Goal: Share content: Share content

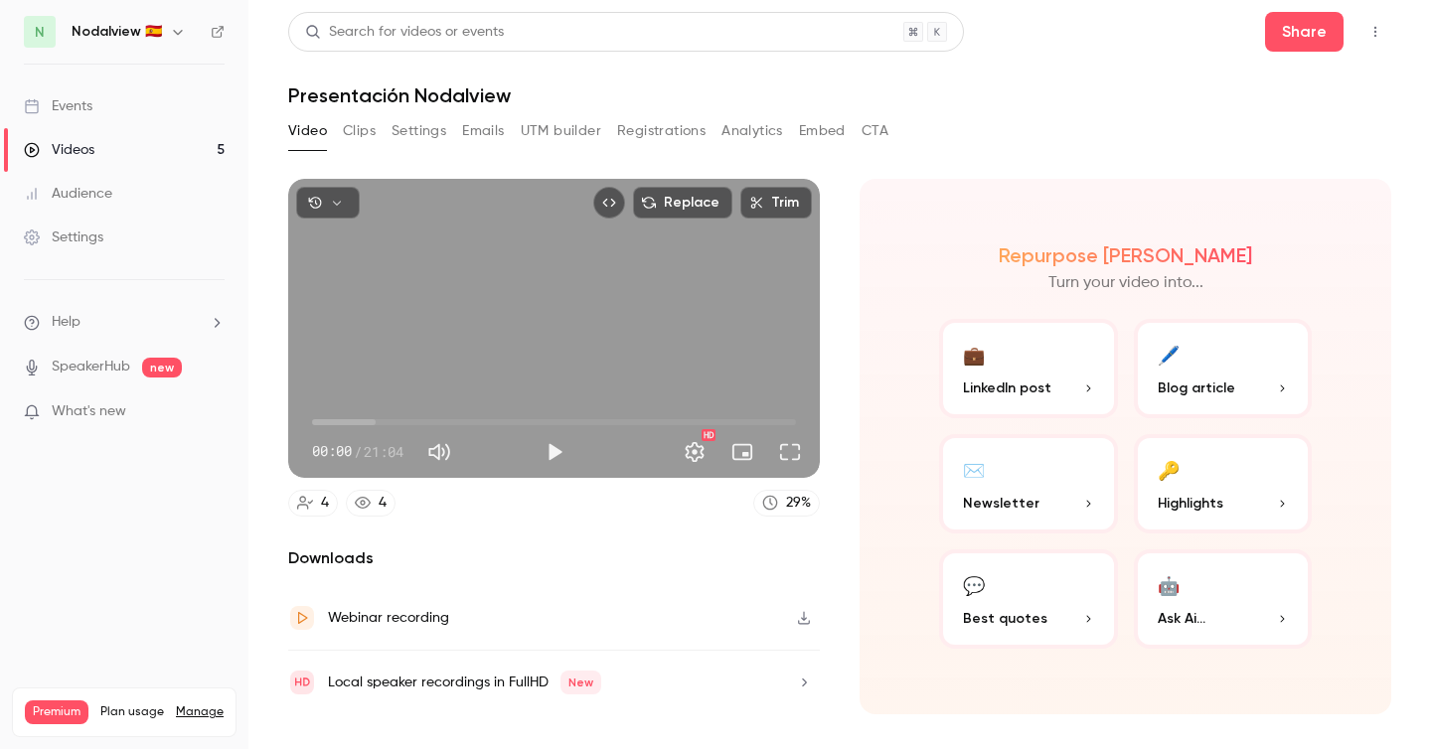
click at [335, 210] on button "button" at bounding box center [328, 203] width 64 height 32
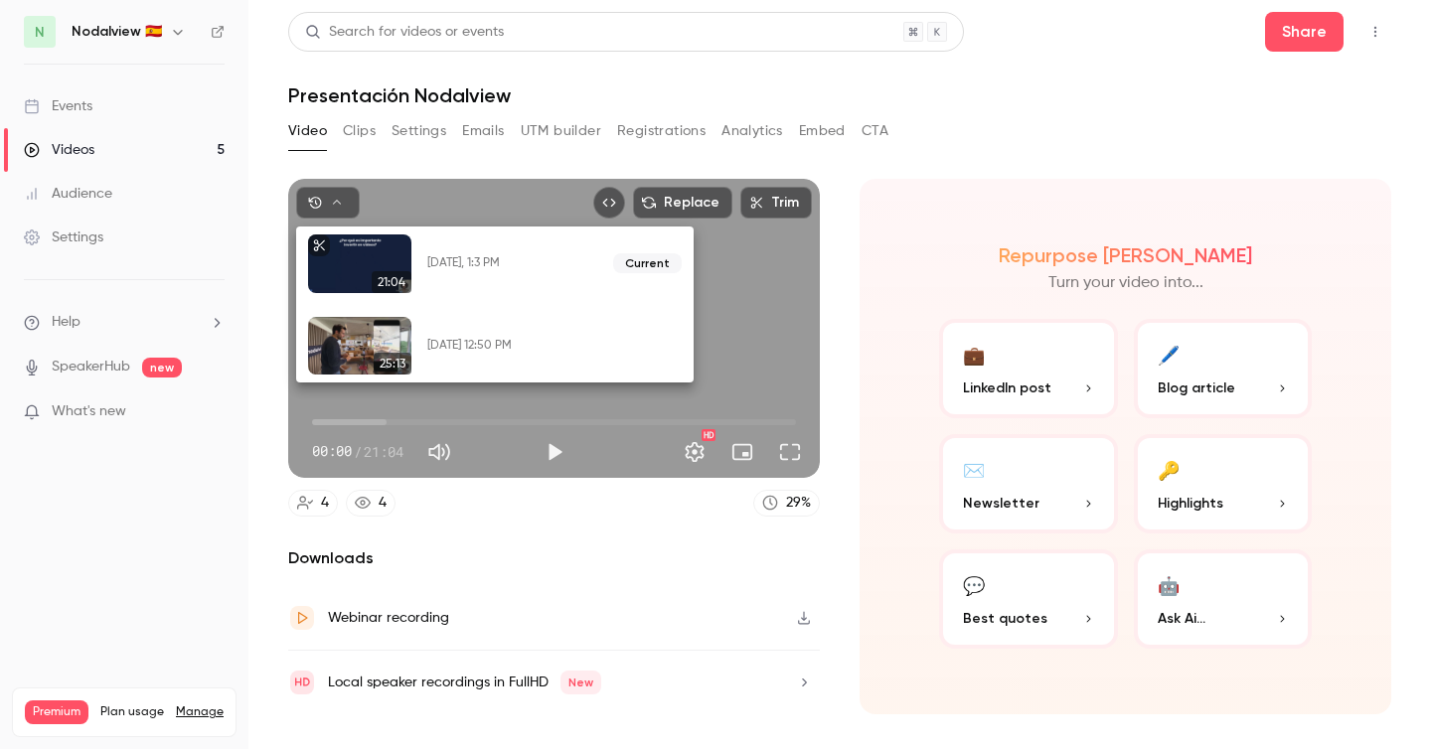
click at [335, 210] on div at bounding box center [715, 374] width 1431 height 749
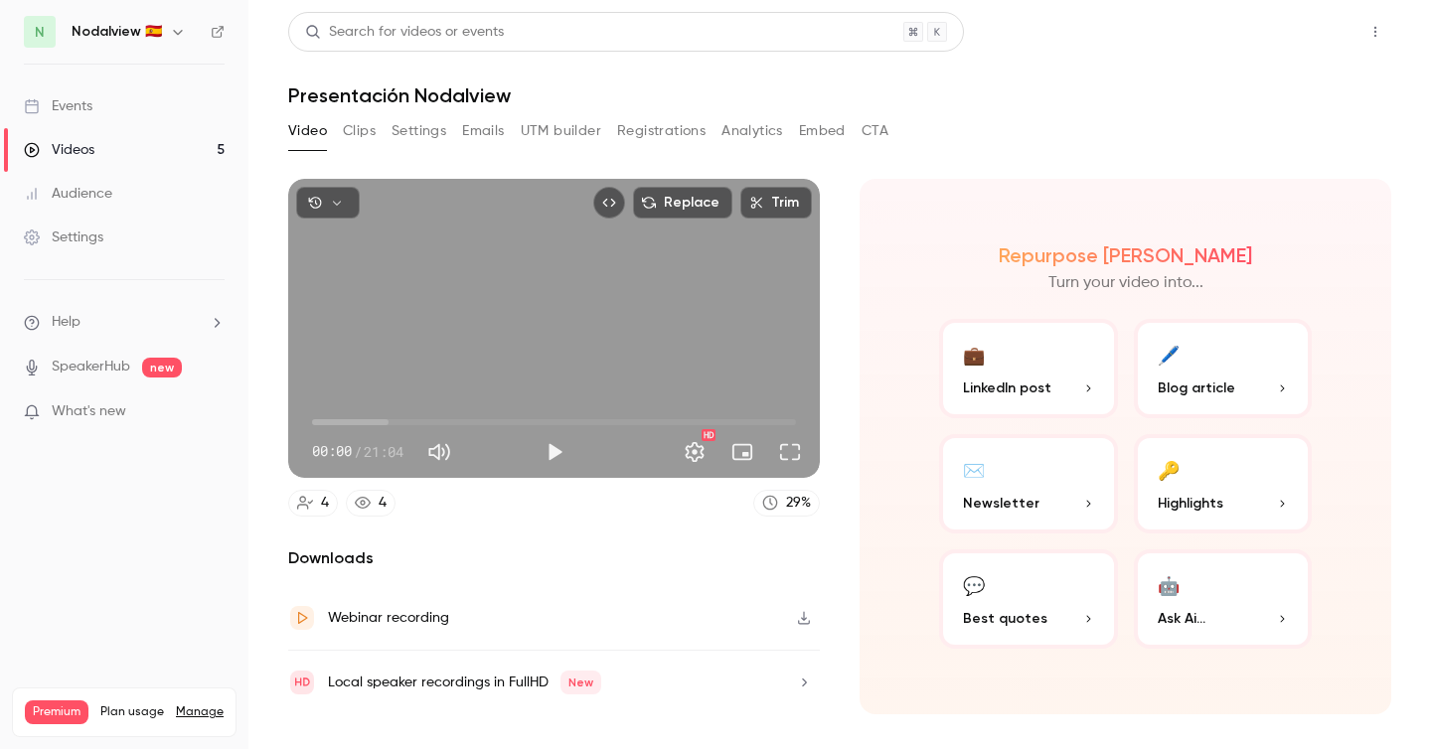
click at [1296, 44] on button "Share" at bounding box center [1304, 32] width 78 height 40
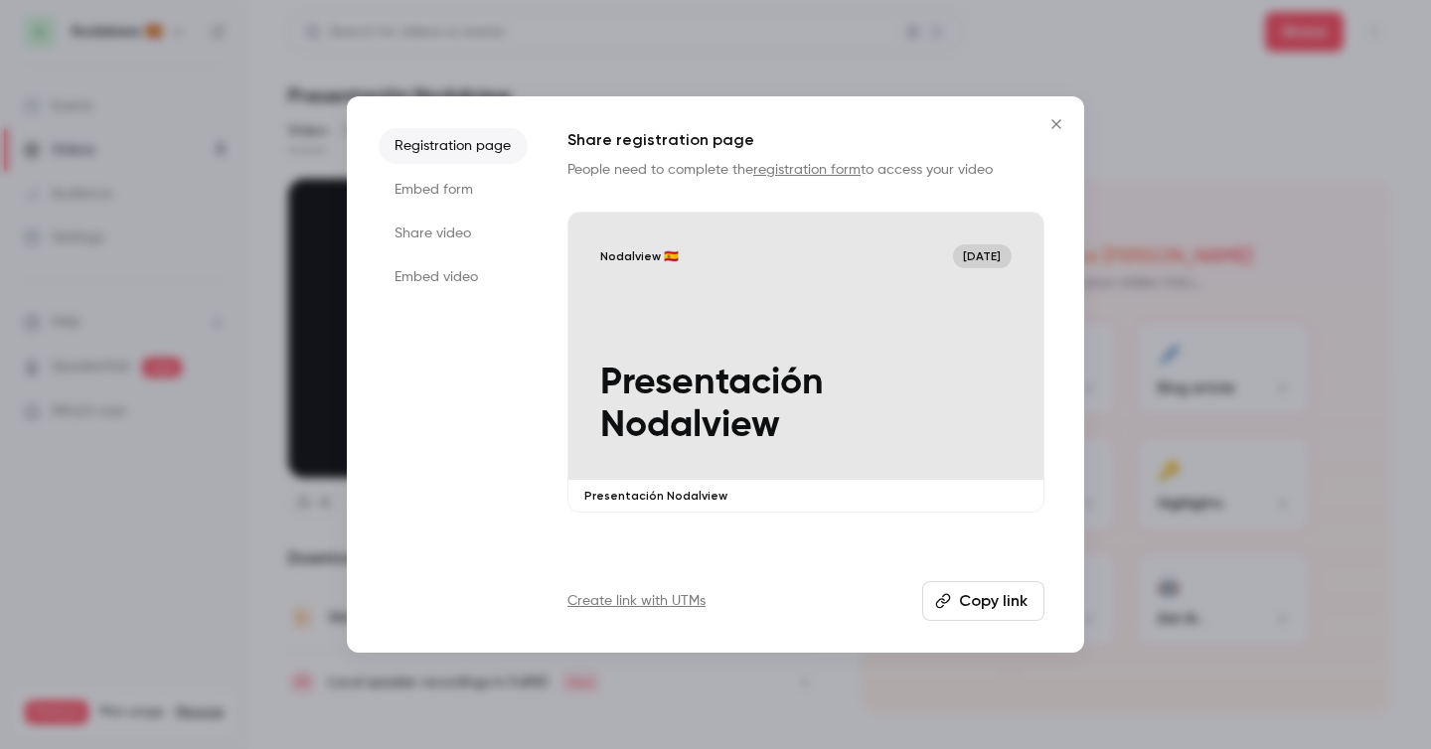
click at [438, 277] on li "Embed video" at bounding box center [453, 277] width 149 height 36
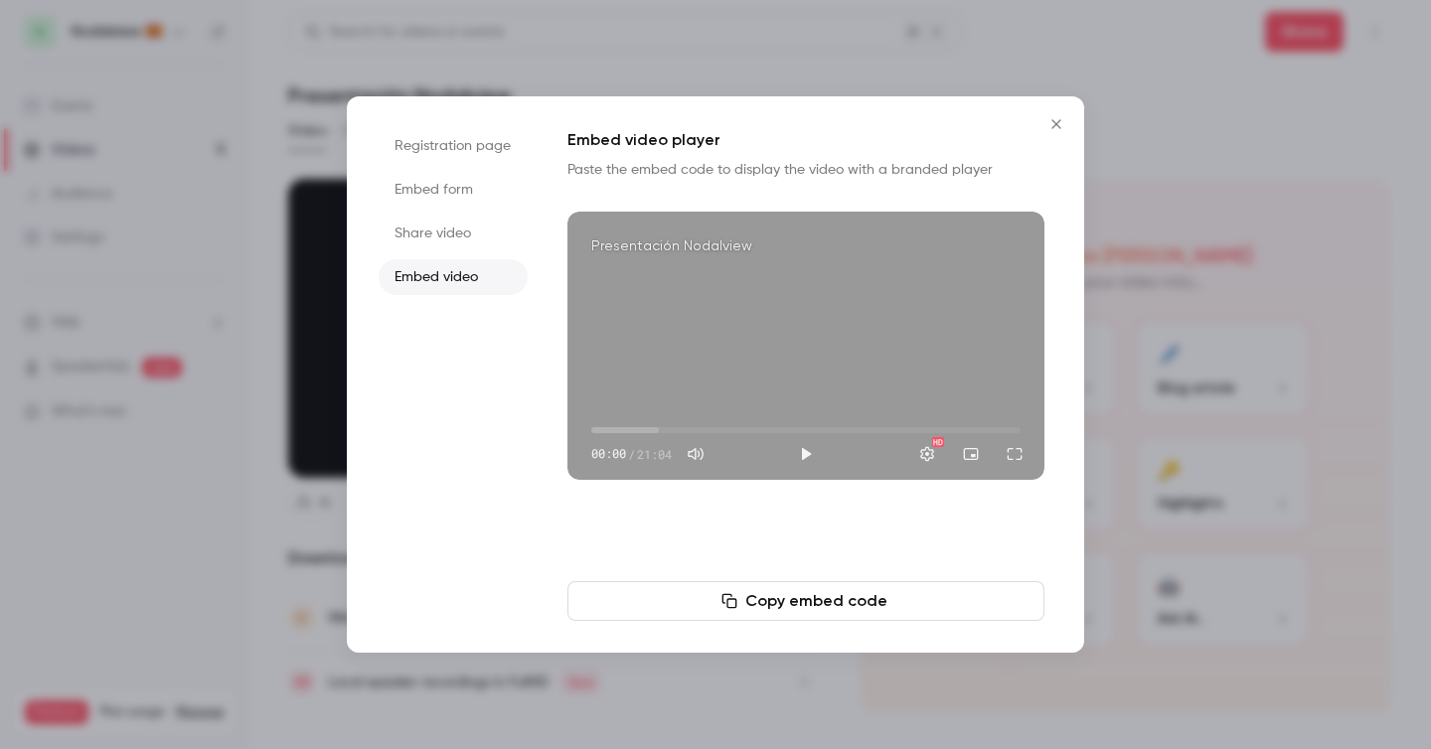
click at [441, 236] on li "Share video" at bounding box center [453, 234] width 149 height 36
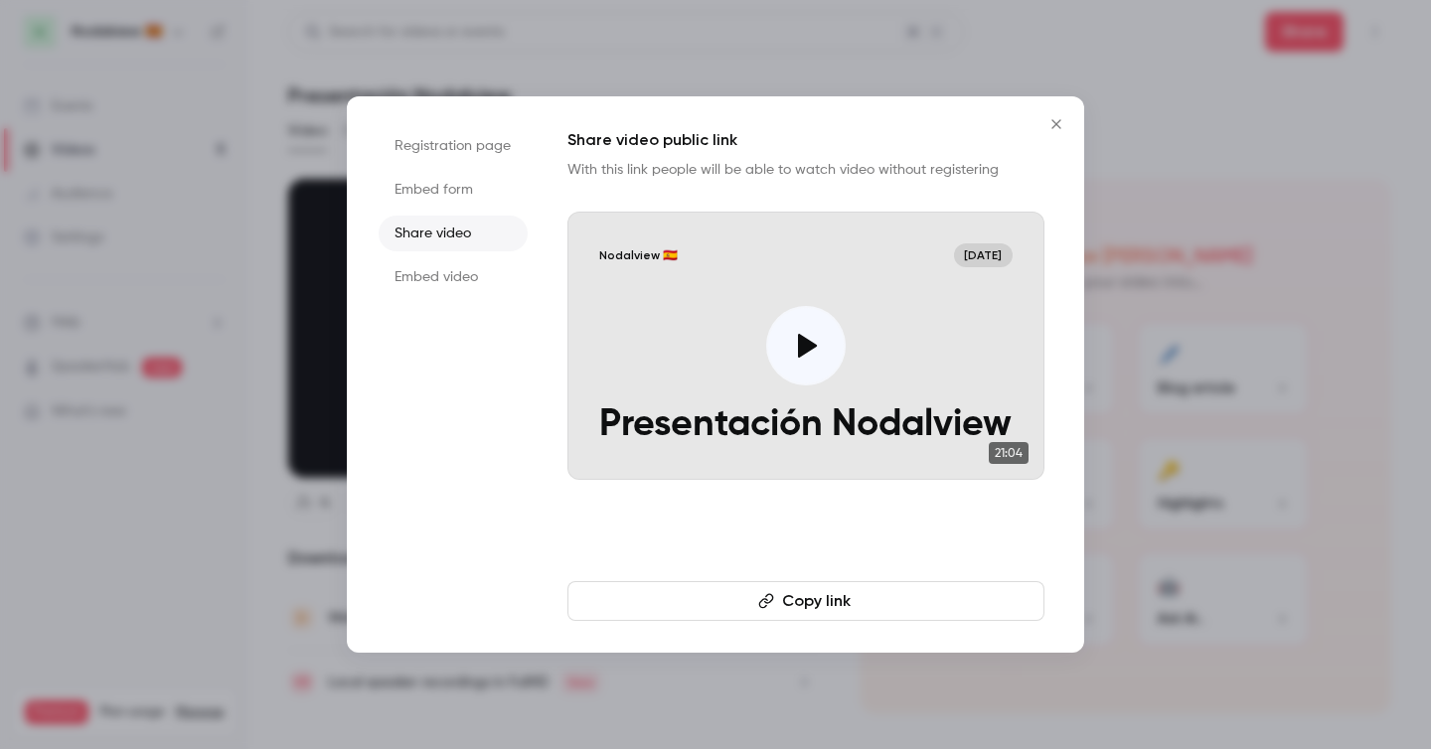
click at [727, 594] on button "Copy link" at bounding box center [805, 601] width 477 height 40
click at [1057, 128] on icon "Close" at bounding box center [1056, 124] width 24 height 16
